Goal: Information Seeking & Learning: Learn about a topic

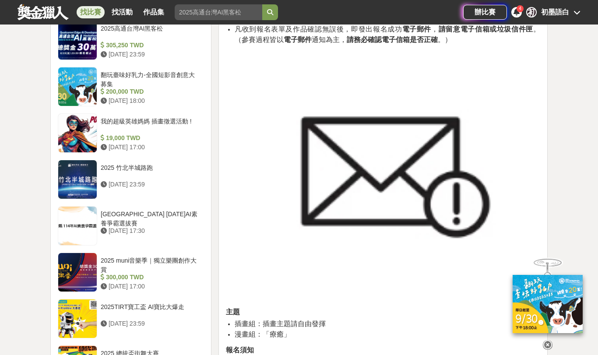
scroll to position [667, 0]
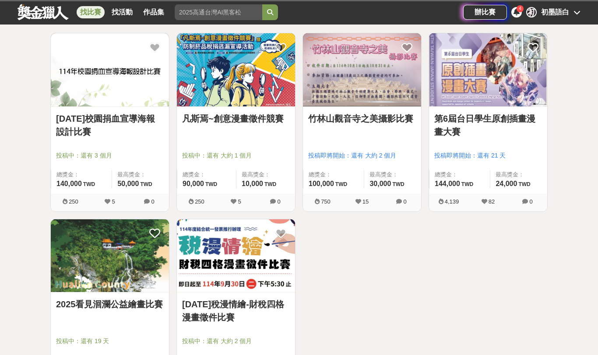
scroll to position [219, 0]
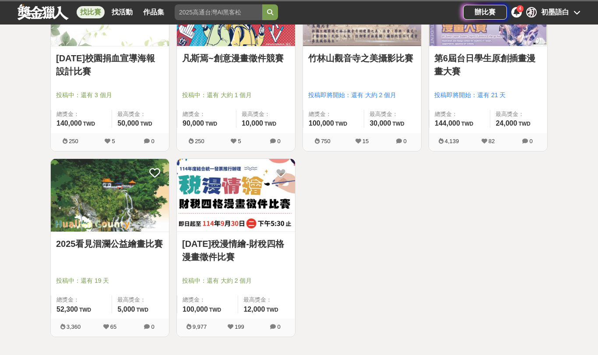
click at [114, 198] on img at bounding box center [110, 195] width 118 height 73
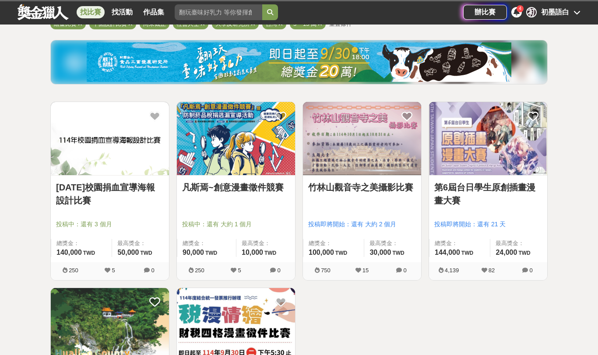
scroll to position [219, 0]
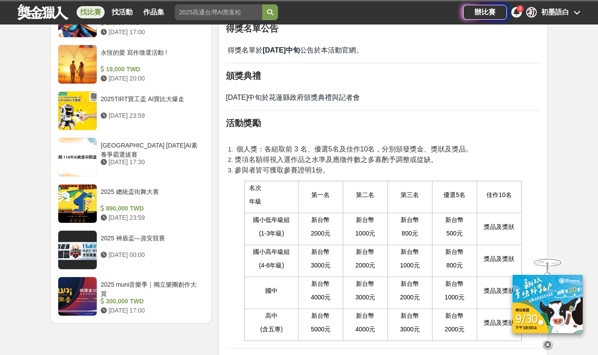
scroll to position [1094, 0]
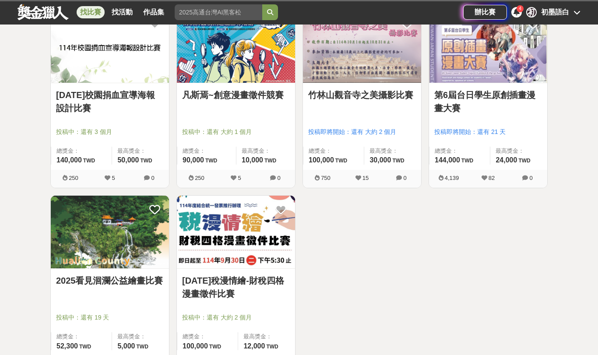
scroll to position [131, 0]
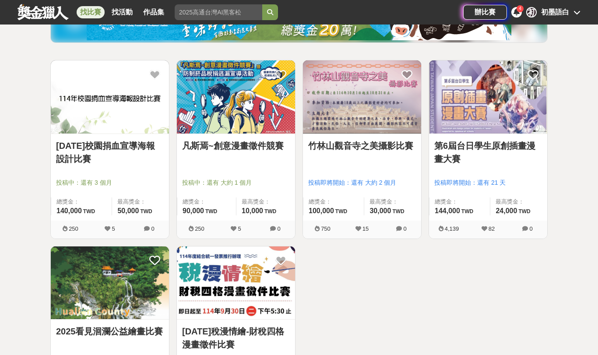
click at [121, 121] on img at bounding box center [110, 96] width 118 height 73
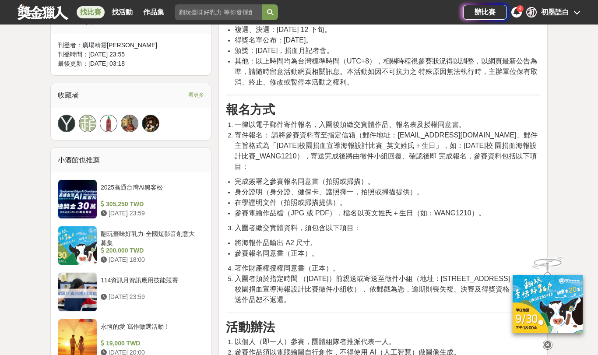
scroll to position [525, 0]
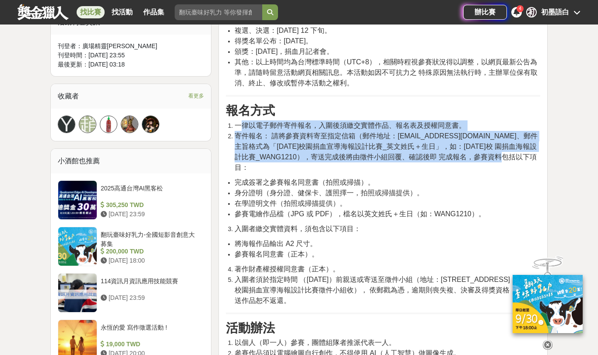
drag, startPoint x: 239, startPoint y: 114, endPoint x: 522, endPoint y: 146, distance: 284.8
click at [496, 146] on ol "一律以電子郵件寄件報名，入圍後須繳交實體作品、報名表及授權同意書。 寄件報名： 請將參賽資料寄至指定信箱（郵件地址：[EMAIL_ADDRESS][DOMAI…" at bounding box center [383, 146] width 314 height 52
click at [492, 143] on span "寄件報名： 請將參賽資料寄至指定信箱（郵件地址：[EMAIL_ADDRESS][DOMAIN_NAME]、郵件主旨格式為「[DATE]校園捐血宣導海報設計比賽…" at bounding box center [385, 151] width 303 height 39
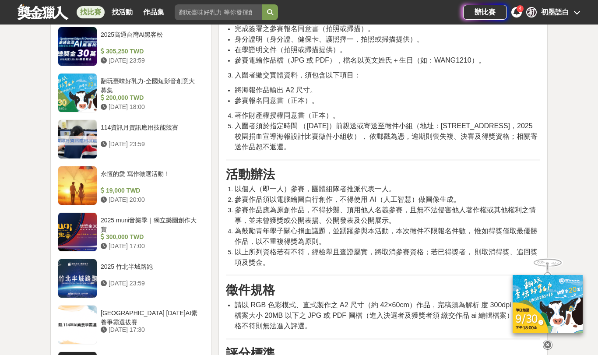
scroll to position [700, 0]
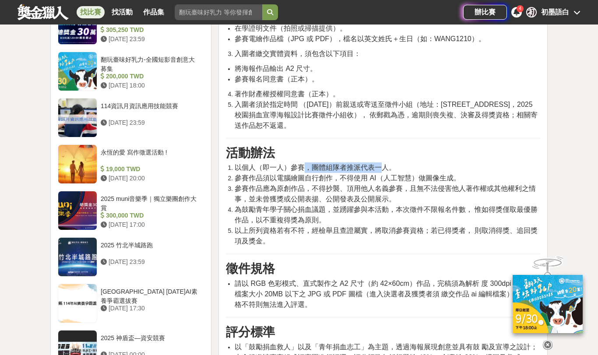
drag, startPoint x: 307, startPoint y: 149, endPoint x: 383, endPoint y: 147, distance: 76.6
click at [383, 164] on span "以個人（即一人）參賽，團體組隊者推派代表一人。" at bounding box center [314, 167] width 161 height 7
click at [260, 174] on span "參賽作品須以電腦繪圖自行創作，不得使用 AI（人工智慧）做圖像生成。" at bounding box center [347, 177] width 226 height 7
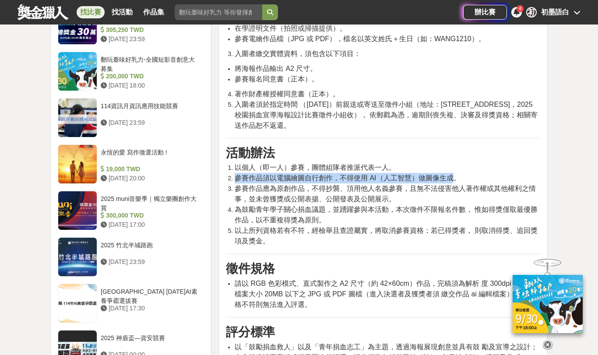
drag, startPoint x: 237, startPoint y: 157, endPoint x: 451, endPoint y: 160, distance: 214.4
click at [451, 174] on span "參賽作品須以電腦繪圖自行創作，不得使用 AI（人工智慧）做圖像生成。" at bounding box center [347, 177] width 226 height 7
click at [448, 174] on span "參賽作品須以電腦繪圖自行創作，不得使用 AI（人工智慧）做圖像生成。" at bounding box center [347, 177] width 226 height 7
click at [284, 174] on span "參賽作品須以電腦繪圖自行創作，不得使用 AI（人工智慧）做圖像生成。" at bounding box center [347, 177] width 226 height 7
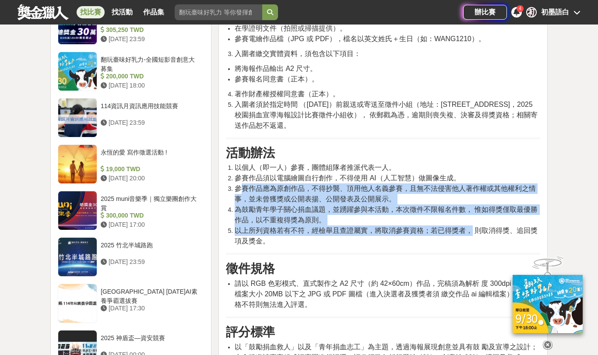
drag, startPoint x: 242, startPoint y: 168, endPoint x: 469, endPoint y: 207, distance: 230.9
click at [469, 207] on ol "以個人（即一人）參賽，團體組隊者推派代表一人。 參賽作品須以電腦繪圖自行創作，不得使用 AI（人工智慧）做圖像生成。 參賽作品應為原創作品，不得抄襲、頂用他人…" at bounding box center [383, 204] width 314 height 84
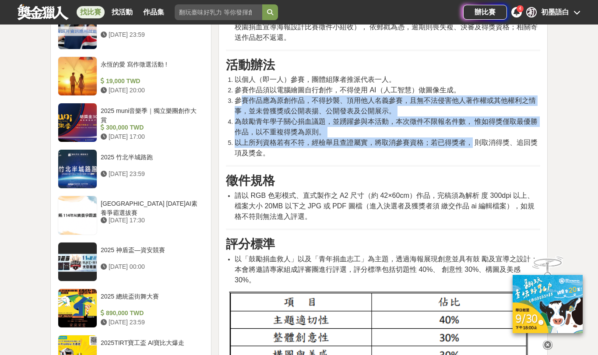
scroll to position [787, 0]
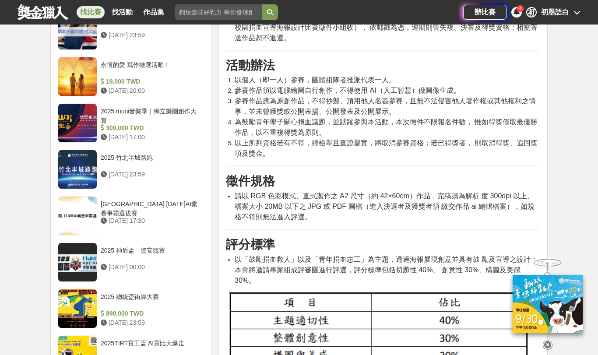
click at [380, 174] on h3 "徵件規格" at bounding box center [383, 181] width 314 height 15
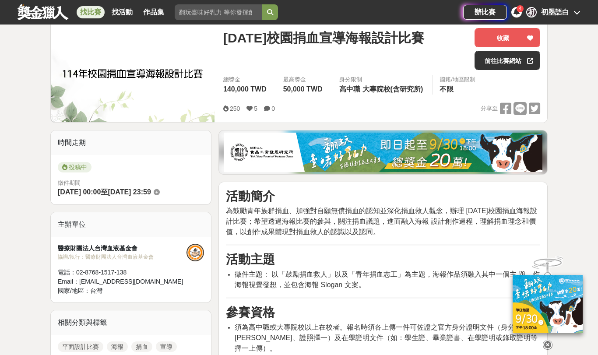
scroll to position [175, 0]
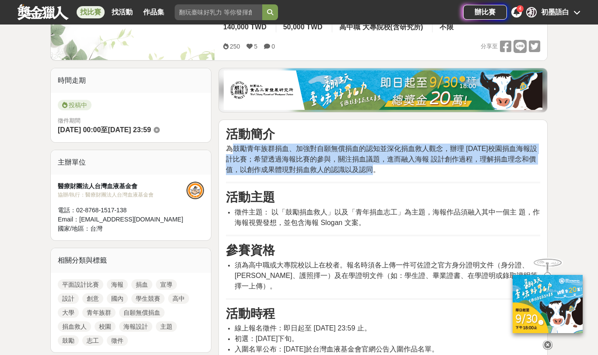
drag, startPoint x: 231, startPoint y: 148, endPoint x: 503, endPoint y: 168, distance: 272.0
click at [496, 168] on p "為鼓勵青年族群捐血、加強對自願無償捐血的認知並深化捐血救人觀念，辦理 [DATE]校園捐血海報設計比賽；希望透過海報比賽的參與，關注捐血議題，進而融入海報 設…" at bounding box center [383, 158] width 314 height 31
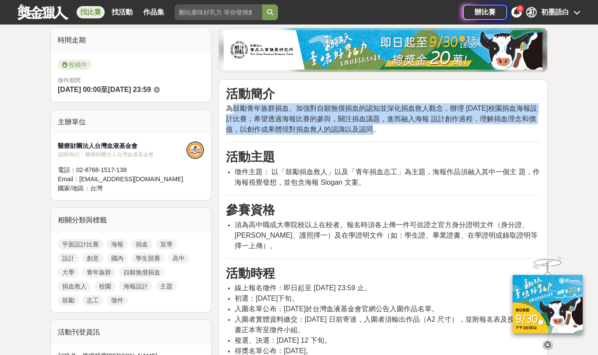
scroll to position [262, 0]
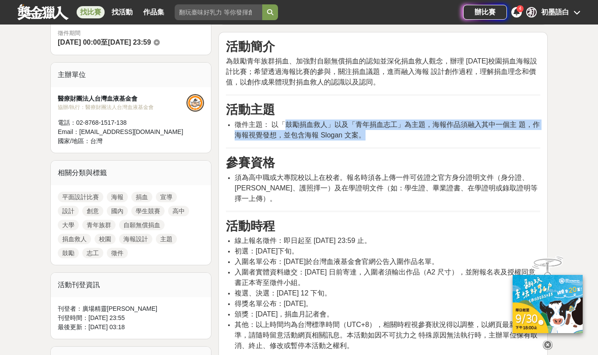
drag, startPoint x: 283, startPoint y: 124, endPoint x: 475, endPoint y: 138, distance: 192.5
click at [475, 138] on li "徵件主題： 以「鼓勵捐血救人」以及「青年捐血志工」為主題，海報作品須融入其中一個主 題，作海報視覺發想，並包含海報 Slogan 文案。" at bounding box center [386, 129] width 305 height 21
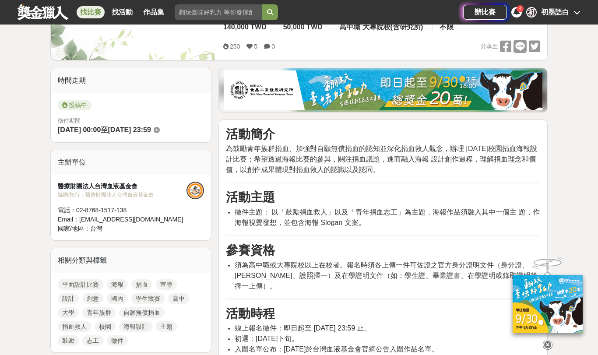
scroll to position [44, 0]
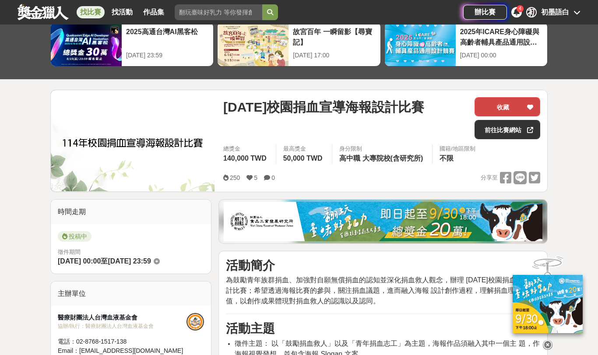
click at [496, 105] on div at bounding box center [529, 107] width 9 height 18
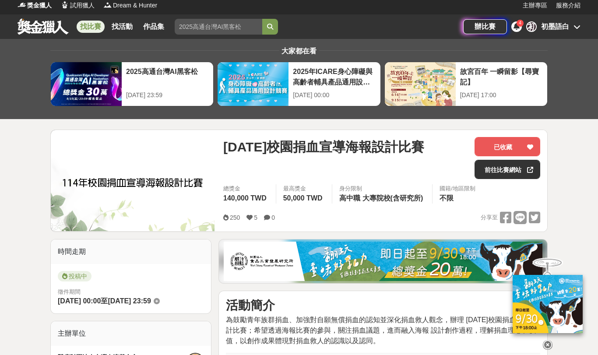
scroll to position [0, 0]
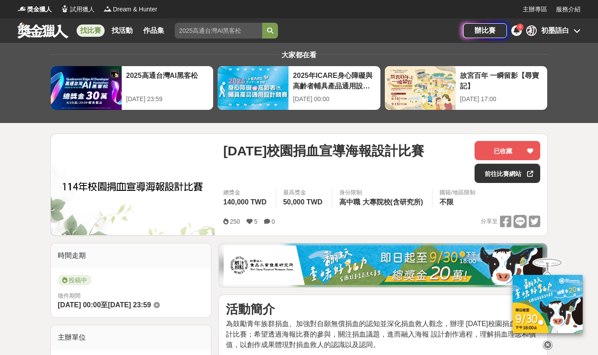
click at [95, 33] on link "找比賽" at bounding box center [91, 30] width 28 height 12
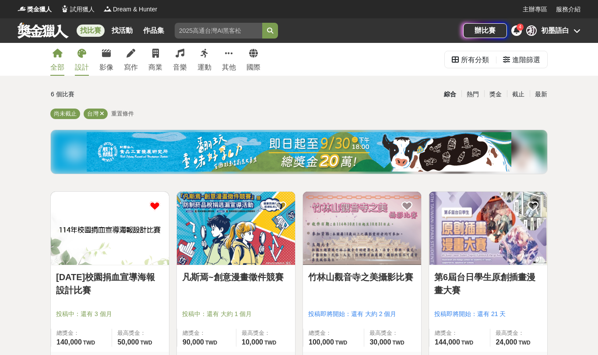
click at [84, 59] on link "設計" at bounding box center [82, 59] width 14 height 33
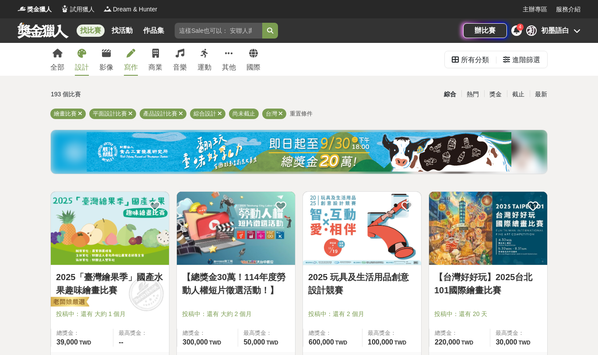
click at [136, 55] on link "寫作" at bounding box center [131, 59] width 14 height 33
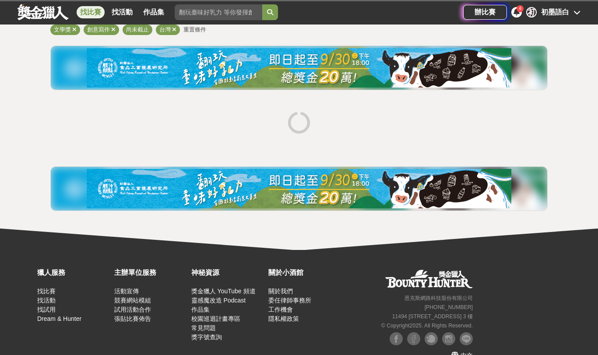
scroll to position [87, 0]
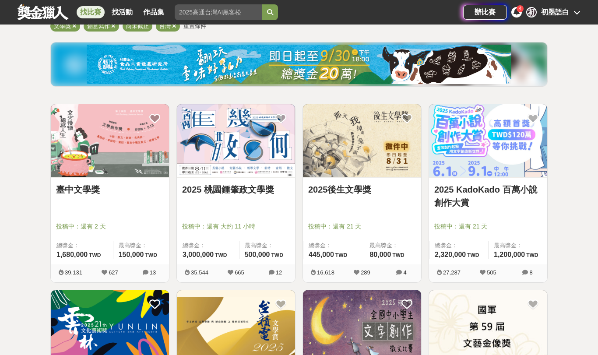
click at [496, 158] on img at bounding box center [488, 140] width 118 height 73
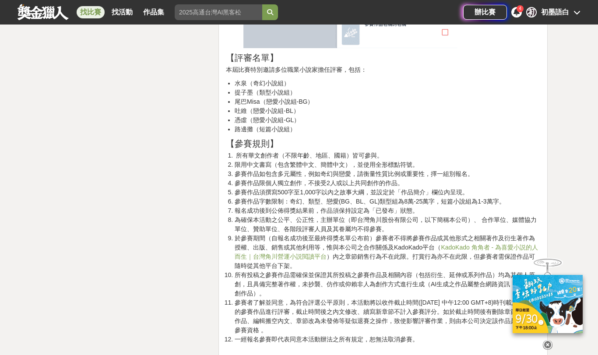
scroll to position [1312, 0]
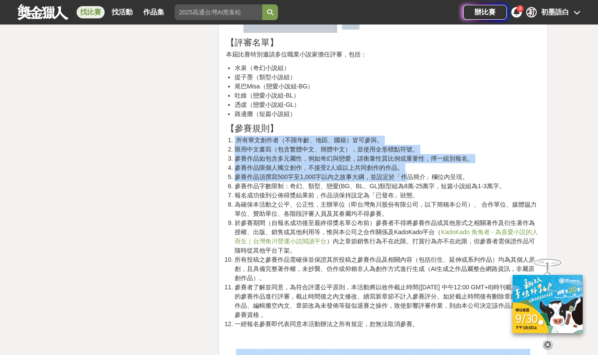
drag, startPoint x: 235, startPoint y: 142, endPoint x: 408, endPoint y: 179, distance: 177.1
click at [408, 179] on ol "所有華文創作者（不限年齡、地區、國籍）皆可參與。 限用中文書寫（包含繁體中文、簡體中文），並使用全形標點符號。 參賽作品如包含多元屬性，例如奇幻與戀愛，請衡量…" at bounding box center [383, 232] width 314 height 193
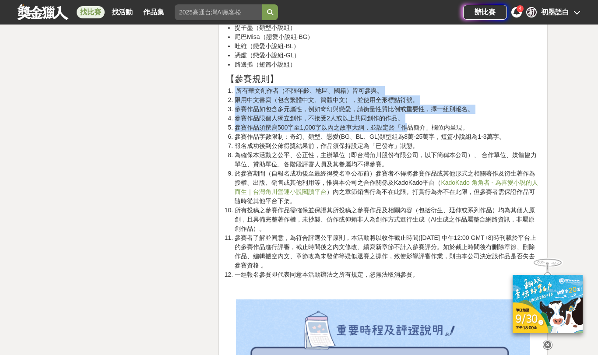
scroll to position [1444, 0]
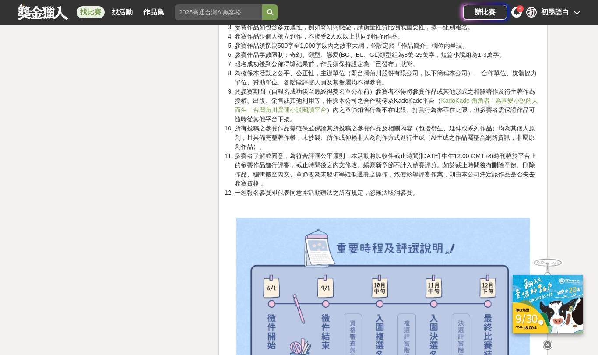
click at [408, 176] on li "參賽者了解並同意，為符合評選公平原則，本活動將以收件截止時間([DATE] 中午12:00 GMT+8)時刊載於平台上的參賽作品進行評審，截止時間後之內文修改…" at bounding box center [386, 169] width 305 height 37
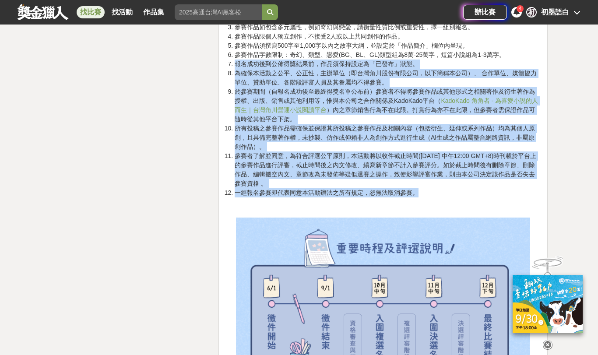
drag, startPoint x: 235, startPoint y: 60, endPoint x: 531, endPoint y: 193, distance: 324.5
click at [496, 193] on ol "所有華文創作者（不限年齡、地區、國籍）皆可參與。 限用中文書寫（包含繁體中文、簡體中文），並使用全形標點符號。 參賽作品如包含多元屬性，例如奇幻與戀愛，請衡量…" at bounding box center [383, 100] width 314 height 193
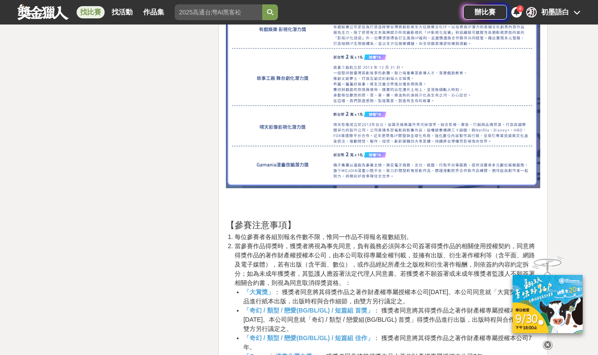
scroll to position [2668, 0]
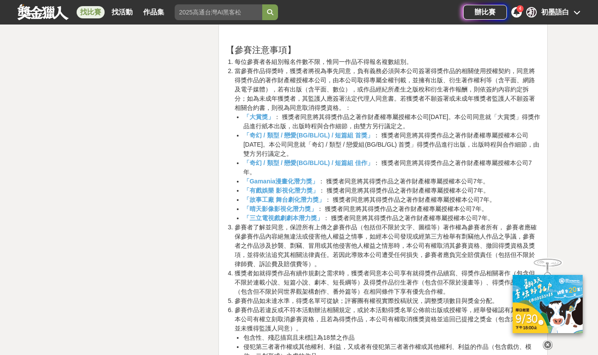
drag, startPoint x: 524, startPoint y: 143, endPoint x: 542, endPoint y: 166, distance: 28.4
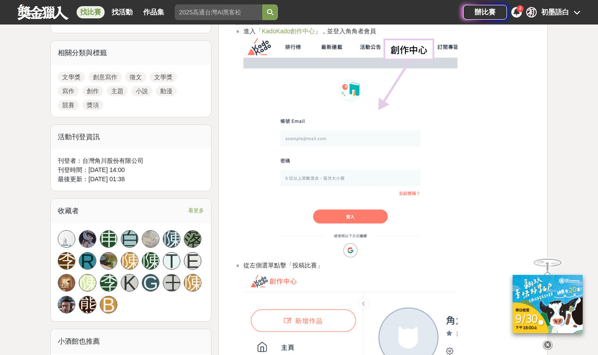
scroll to position [250, 0]
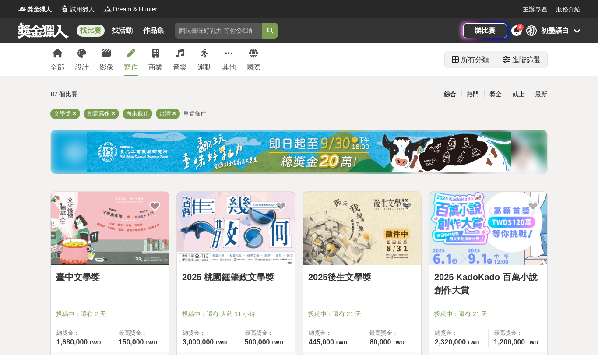
click at [496, 68] on div "進階篩選" at bounding box center [526, 59] width 28 height 17
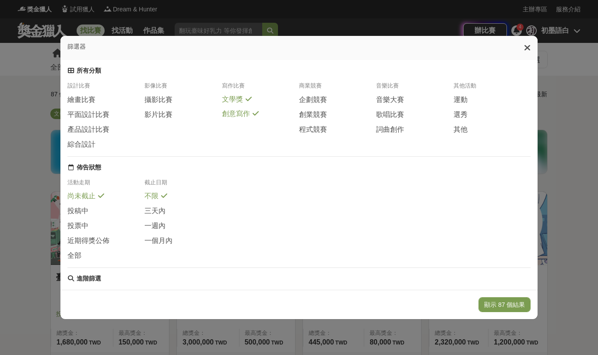
scroll to position [112, 0]
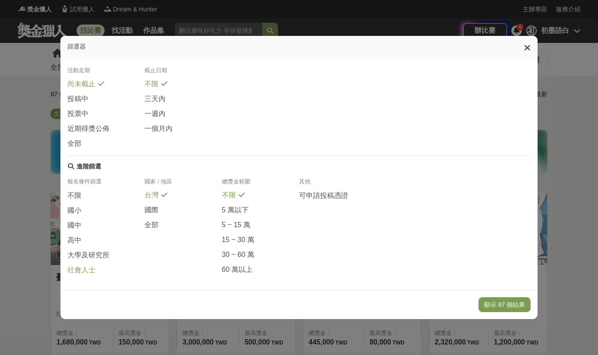
click at [76, 266] on span "社會人士" at bounding box center [81, 270] width 28 height 9
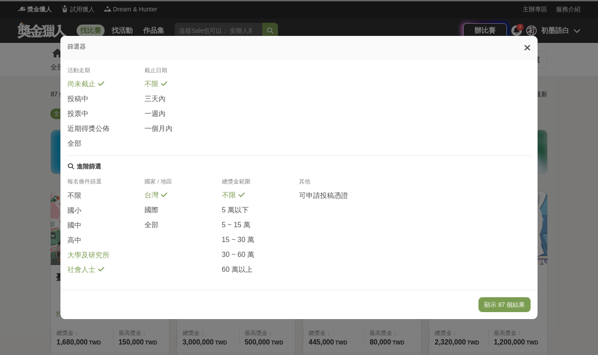
click at [88, 251] on span "大學及研究所" at bounding box center [88, 255] width 42 height 9
click at [496, 306] on button "顯示 5 個結果" at bounding box center [506, 304] width 49 height 15
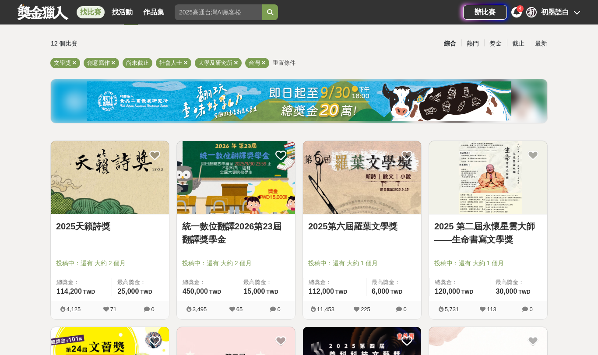
scroll to position [131, 0]
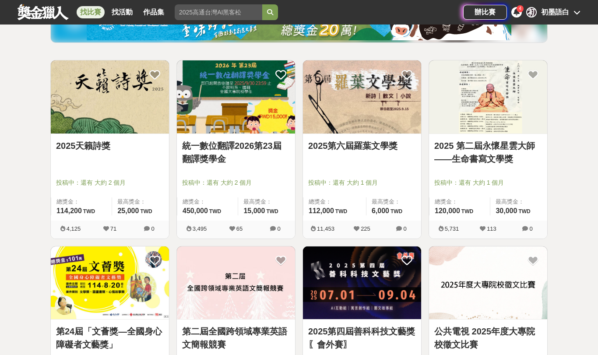
click at [270, 161] on link "統一數位翻譯2026第23屆翻譯獎學金" at bounding box center [236, 152] width 108 height 26
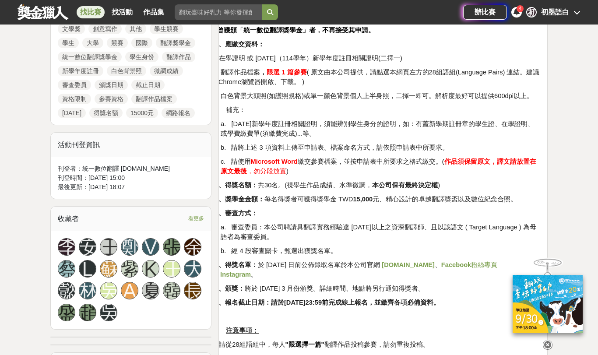
scroll to position [481, 0]
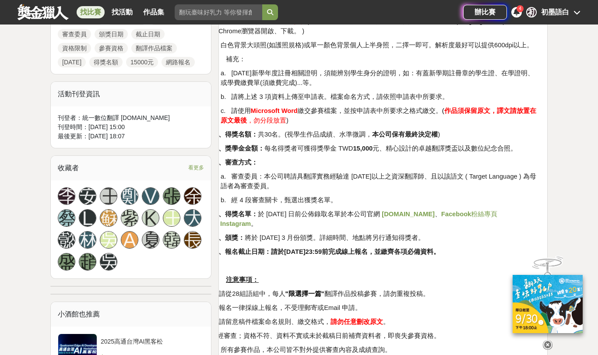
drag, startPoint x: 246, startPoint y: 117, endPoint x: 517, endPoint y: 217, distance: 289.1
click at [496, 217] on div "一、一、本翻譯獎學金(以下簡稱「本獎學金」)主辦單位： 統一數位翻譯股份有限公司 ( [DOMAIN_NAME] ) 二、本獎學金公告方式： 1. 本公司網站…" at bounding box center [383, 130] width 314 height 618
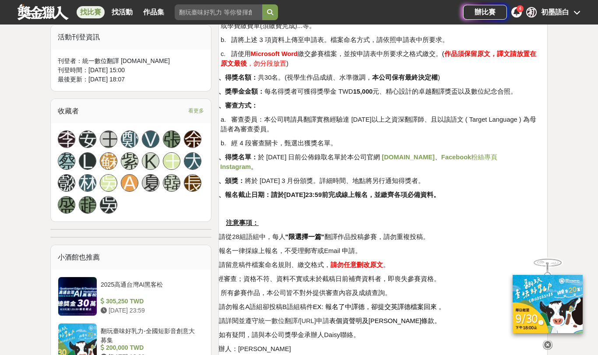
scroll to position [612, 0]
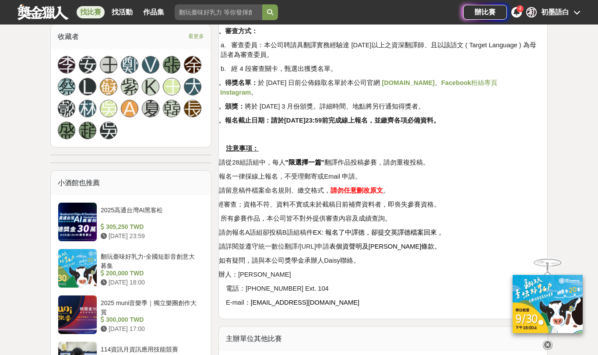
click at [496, 209] on p "4.經審查；資格不符、資料不實或未於截稿日前補齊資料者，即喪失參賽資格。" at bounding box center [376, 204] width 328 height 10
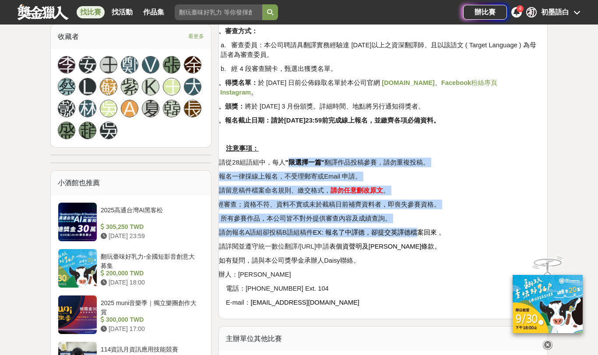
drag, startPoint x: 302, startPoint y: 171, endPoint x: 429, endPoint y: 240, distance: 144.3
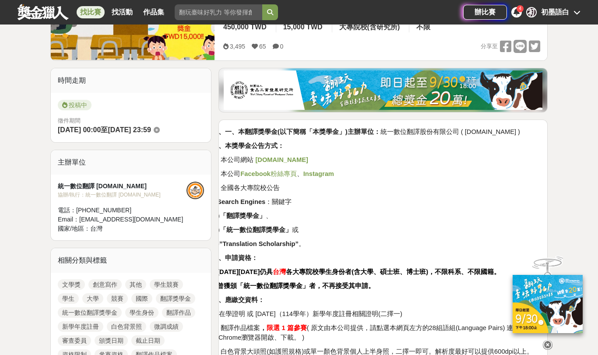
scroll to position [0, 0]
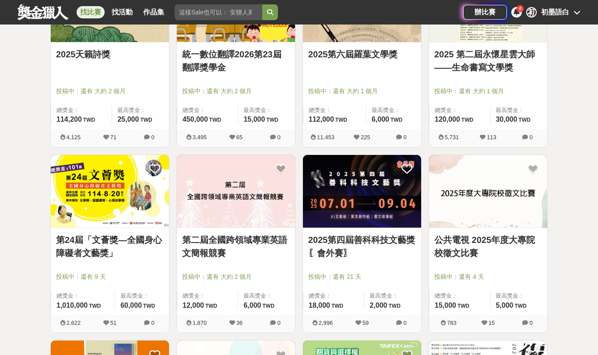
scroll to position [306, 0]
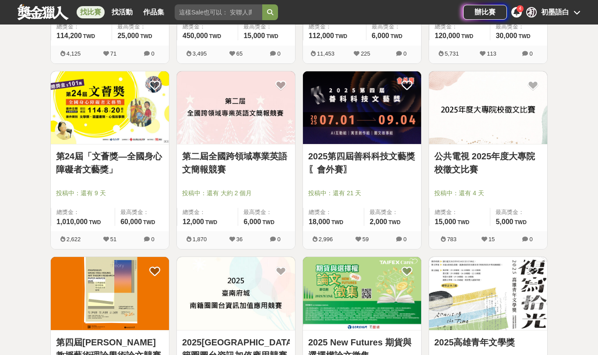
click at [496, 132] on img at bounding box center [488, 107] width 118 height 73
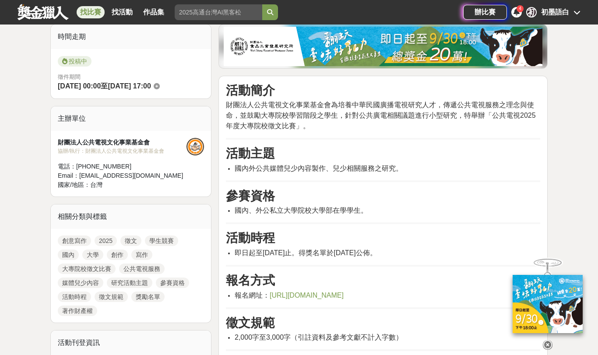
scroll to position [306, 0]
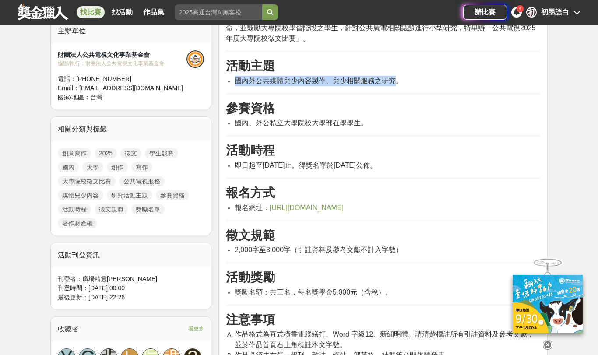
drag, startPoint x: 236, startPoint y: 79, endPoint x: 393, endPoint y: 86, distance: 157.2
click at [393, 86] on li "國內外公共媒體兒少內容製作、兒少相關服務之研究。" at bounding box center [386, 81] width 305 height 10
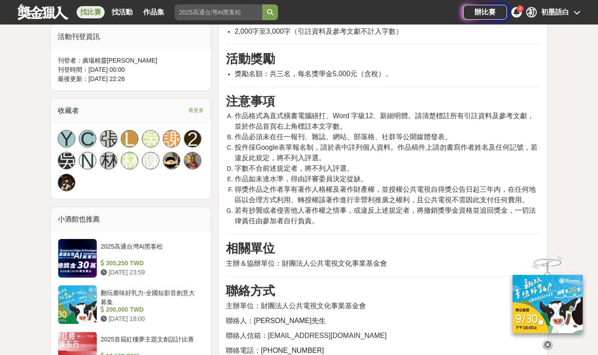
scroll to position [525, 0]
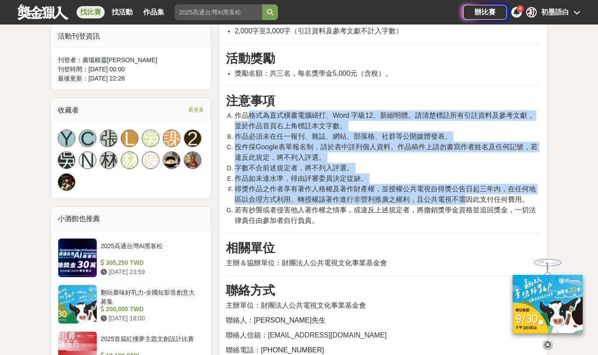
drag, startPoint x: 245, startPoint y: 125, endPoint x: 467, endPoint y: 211, distance: 237.9
click at [467, 211] on ol "作品格式為直式橫書電腦繕打、Word 字級12、新細明體。請清楚標註所有引註資料及參考文獻，並於作品首頁右上角標註本文字數。 作品必須未在任一報刊、雜誌、網站…" at bounding box center [383, 167] width 314 height 115
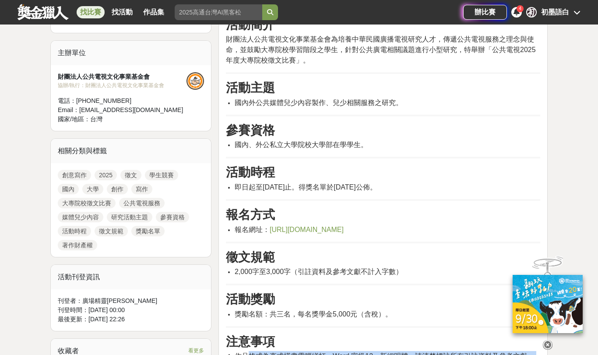
scroll to position [175, 0]
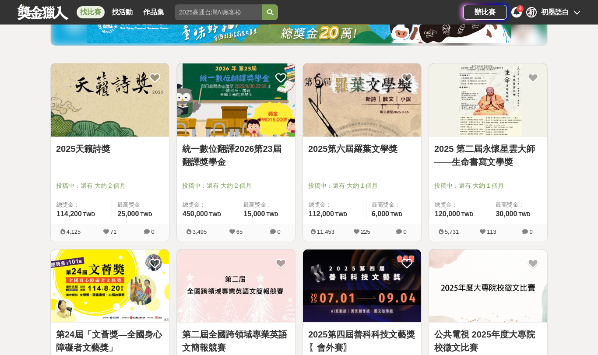
scroll to position [87, 0]
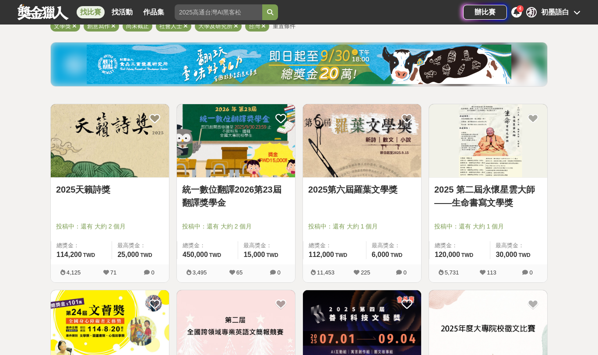
click at [496, 176] on img at bounding box center [488, 140] width 118 height 73
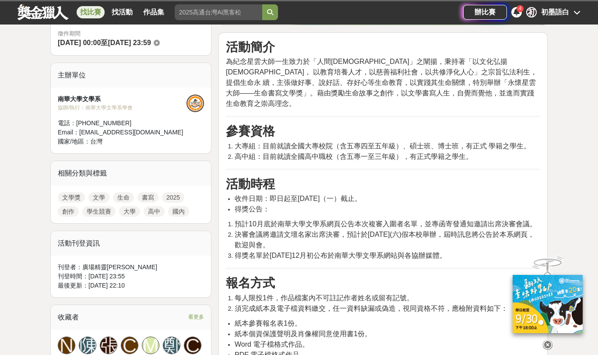
scroll to position [262, 0]
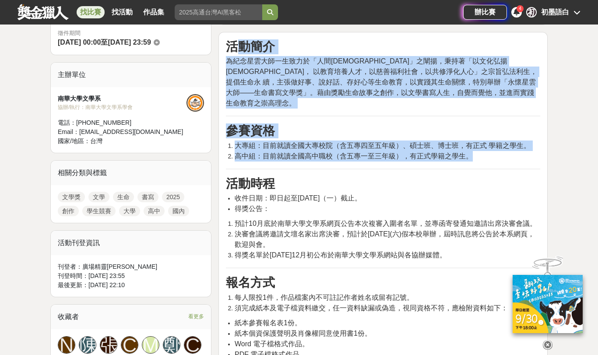
drag, startPoint x: 238, startPoint y: 52, endPoint x: 524, endPoint y: 150, distance: 302.8
click at [481, 151] on li "高中組：目前就讀全國高中職校（含五專一至三年級），有正式學籍之學生。" at bounding box center [386, 156] width 305 height 10
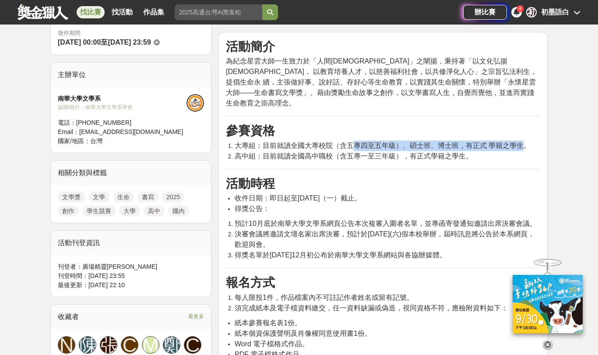
drag, startPoint x: 354, startPoint y: 134, endPoint x: 525, endPoint y: 135, distance: 171.0
click at [496, 142] on span "大專組：目前就讀全國大專校院（含五專四至五年級）、碩士班、博士班，有正式 學籍之學生。" at bounding box center [382, 145] width 296 height 7
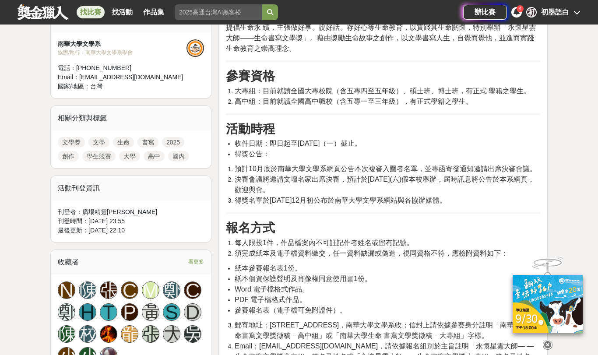
scroll to position [394, 0]
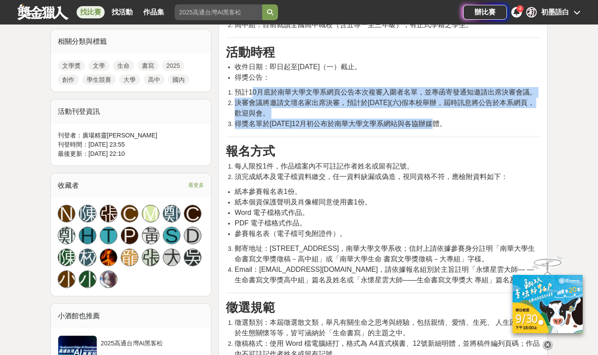
drag, startPoint x: 251, startPoint y: 83, endPoint x: 486, endPoint y: 109, distance: 236.0
click at [486, 109] on ol "預計10月底於南華大學文學系網頁公告本次複審入圍者名單，並專函寄發通知邀請出席決審會議。 決審會議將邀請文壇名家出席決審，預計於[DATE](六)假本校舉辦，…" at bounding box center [383, 108] width 314 height 42
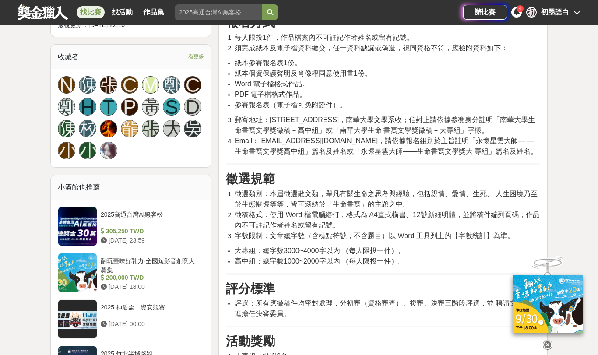
scroll to position [525, 0]
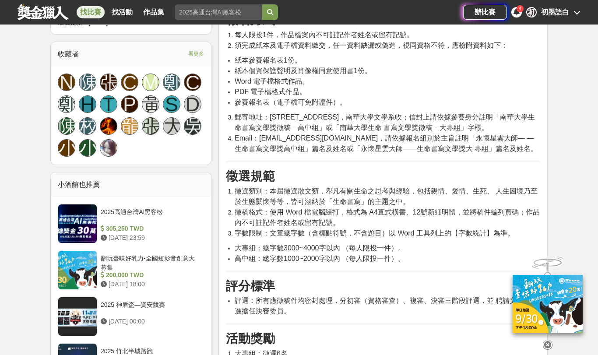
click at [482, 114] on span "郵寄地址：[STREET_ADDRESS]，南華大學文學系收；信封上請依據參賽身分註明「南華大學生命書寫文學獎徵稿－高中組」或「南華大學生命 書寫文學獎徵稿－…" at bounding box center [384, 122] width 300 height 18
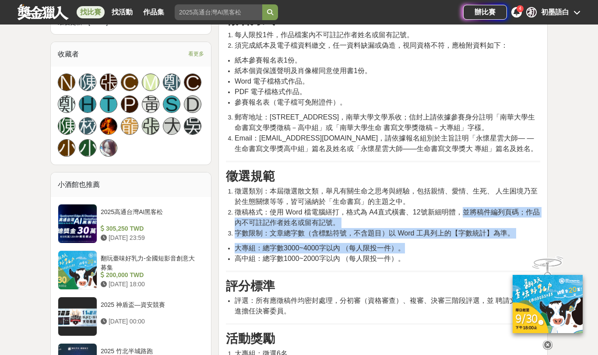
drag, startPoint x: 463, startPoint y: 201, endPoint x: 525, endPoint y: 237, distance: 72.3
click at [496, 237] on div "活動簡介 為紀念星雲大師一生致力於「人間[DEMOGRAPHIC_DATA]」之闡揚，秉持著「以文化弘揚[DEMOGRAPHIC_DATA]， 以教育培養人才…" at bounding box center [383, 196] width 314 height 838
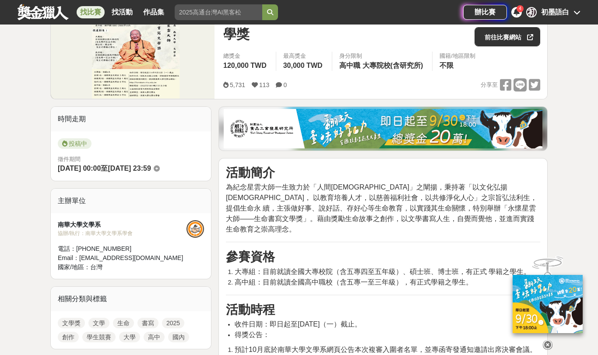
scroll to position [131, 0]
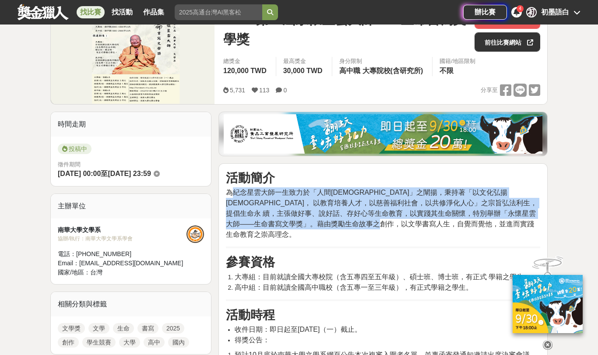
drag, startPoint x: 237, startPoint y: 192, endPoint x: 528, endPoint y: 224, distance: 293.6
click at [496, 224] on p "為紀念星雲大師一生致力於「人間[DEMOGRAPHIC_DATA]」之闡揚，秉持著「以文化弘揚[DEMOGRAPHIC_DATA]， 以教育培養人才，以慈善福…" at bounding box center [383, 213] width 314 height 52
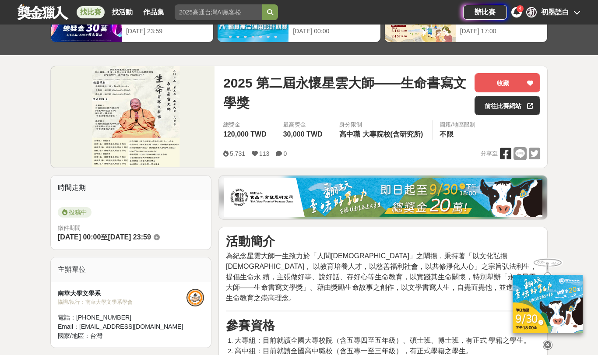
scroll to position [0, 0]
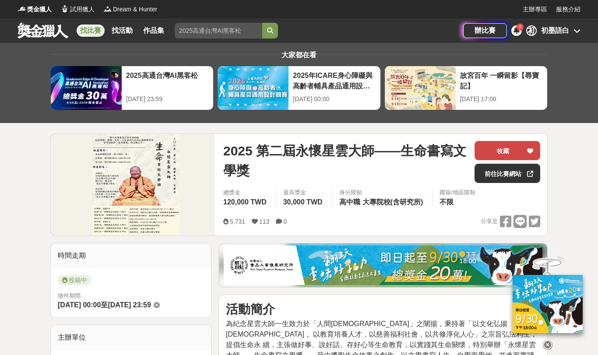
click at [496, 148] on button "收藏" at bounding box center [507, 150] width 66 height 19
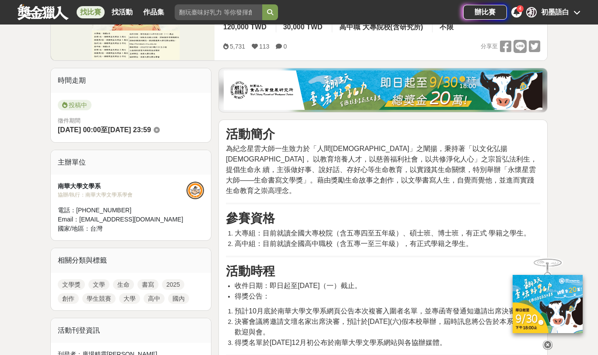
scroll to position [394, 0]
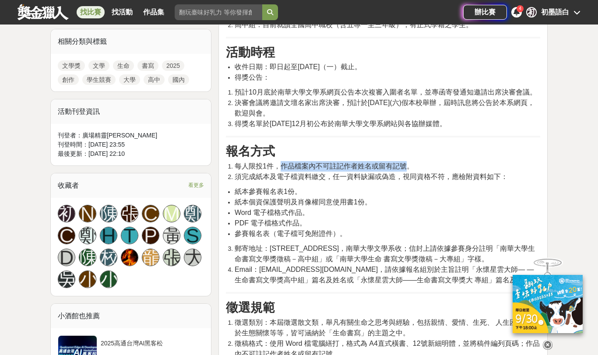
drag, startPoint x: 280, startPoint y: 151, endPoint x: 406, endPoint y: 157, distance: 126.6
click at [406, 161] on li "每人限投1件，作品檔案內不可註記作者姓名或留有記號。" at bounding box center [386, 166] width 305 height 10
click at [323, 171] on li "須完成紙本及電子檔資料繳交，任一資料缺漏或偽造，視同資格不符，應檢附資料如下：" at bounding box center [386, 176] width 305 height 10
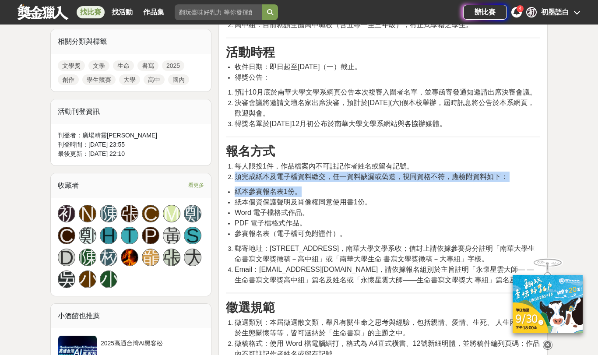
drag, startPoint x: 232, startPoint y: 164, endPoint x: 483, endPoint y: 181, distance: 251.2
click at [483, 181] on div "活動簡介 為紀念星雲大師一生致力於「人間[DEMOGRAPHIC_DATA]」之闡揚，秉持著「以文化弘揚[DEMOGRAPHIC_DATA]， 以教育培養人才…" at bounding box center [383, 327] width 314 height 838
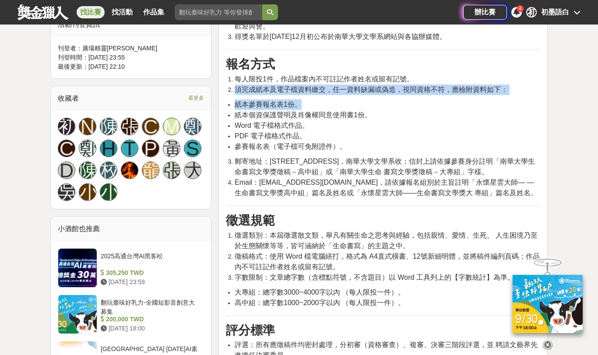
scroll to position [481, 0]
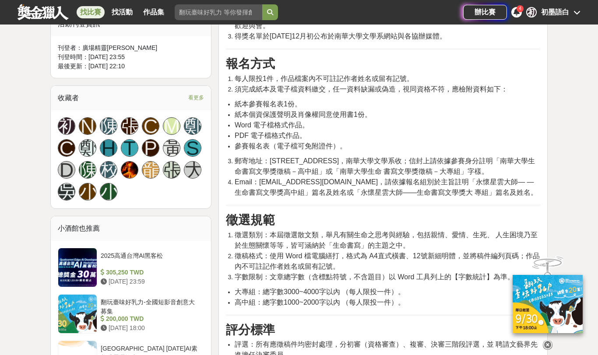
click at [287, 132] on span "PDF 電子檔格式作品。" at bounding box center [270, 135] width 72 height 7
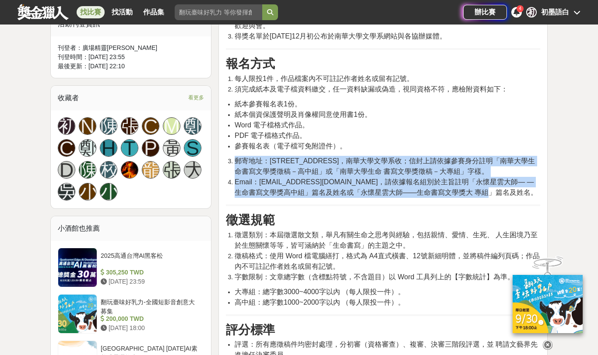
drag, startPoint x: 237, startPoint y: 150, endPoint x: 529, endPoint y: 182, distance: 294.4
click at [496, 182] on ol "郵寄地址：[STREET_ADDRESS]，南華大學文學系收；信封上請依據參賽身分註明「南華大學生命書寫文學獎徵稿－高中組」或「南華大學生命 書寫文學獎徵稿－…" at bounding box center [383, 177] width 314 height 42
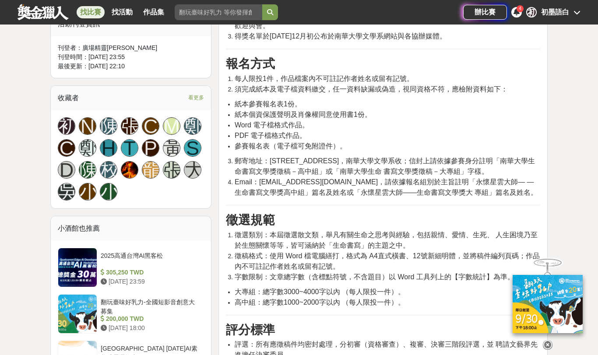
click at [422, 213] on h3 "徵選規範" at bounding box center [383, 220] width 314 height 15
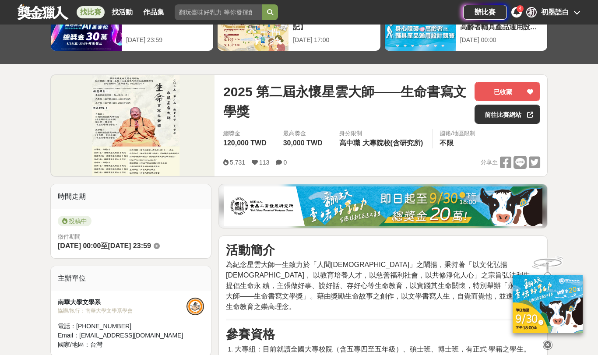
scroll to position [0, 0]
